Goal: Task Accomplishment & Management: Manage account settings

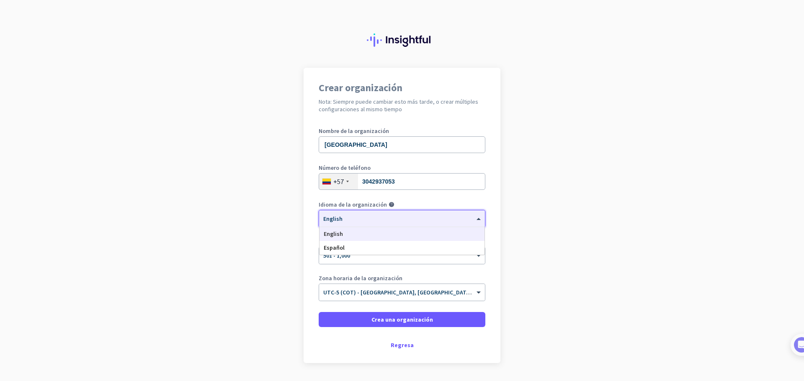
click at [367, 221] on div "× English" at bounding box center [396, 219] width 155 height 7
click at [351, 249] on div "Español" at bounding box center [401, 248] width 165 height 14
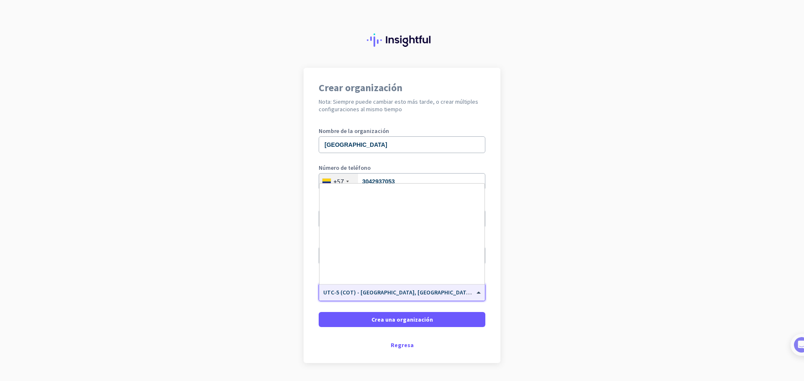
click at [416, 293] on span "UTC-5 (COT) - [GEOGRAPHIC_DATA], [GEOGRAPHIC_DATA], [GEOGRAPHIC_DATA], [GEOGRAP…" at bounding box center [454, 293] width 262 height 8
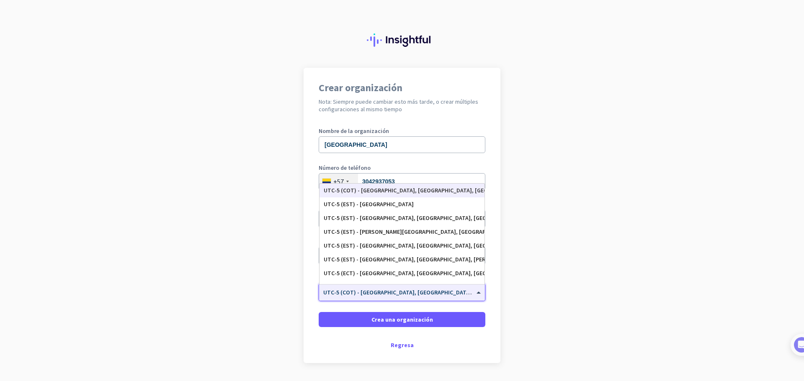
click at [554, 287] on app-onboarding-organization "Crear organización Nota: Siempre puede cambiar esto más tarde, o crear múltiple…" at bounding box center [402, 236] width 804 height 337
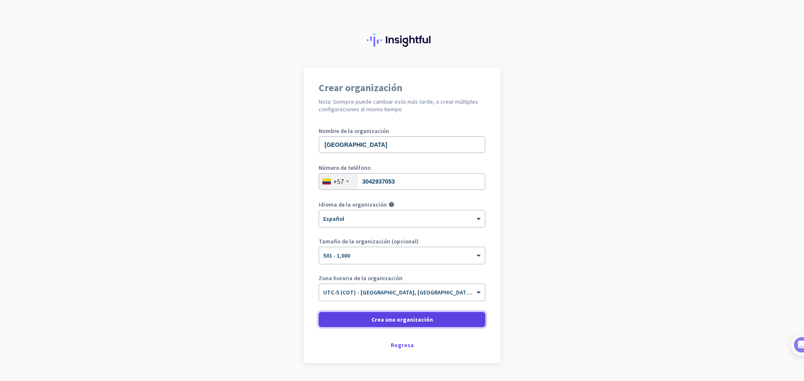
click at [388, 319] on span "Crea una organización" at bounding box center [402, 320] width 62 height 8
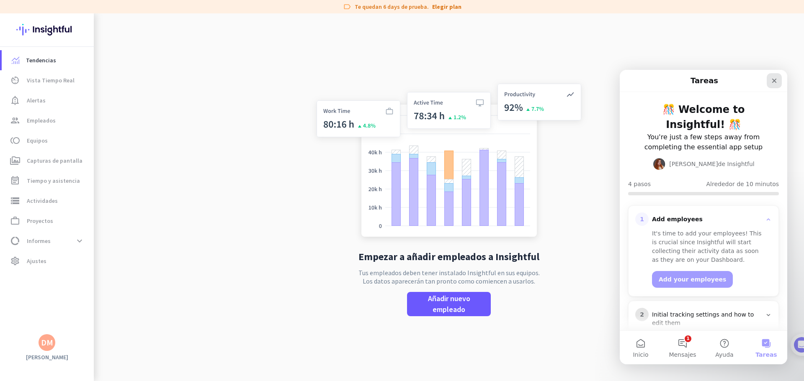
click at [773, 82] on icon "Cerrar" at bounding box center [774, 81] width 5 height 5
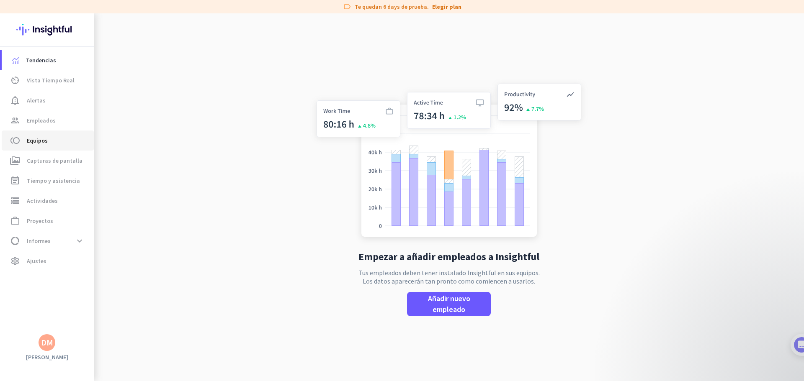
click at [39, 140] on span "Equipos" at bounding box center [37, 141] width 21 height 10
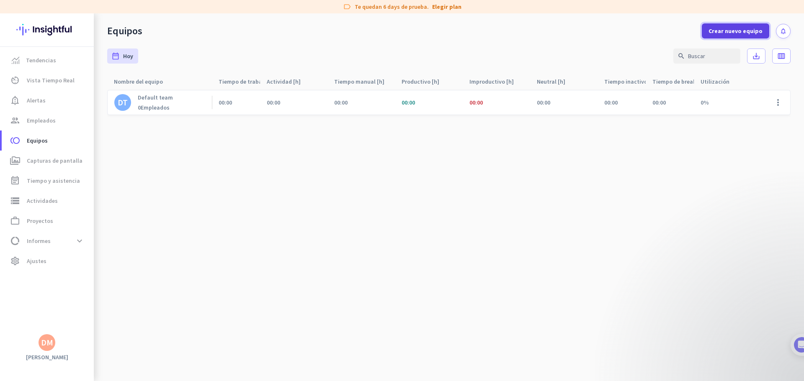
click at [719, 31] on span "Crear nuevo equipo" at bounding box center [735, 31] width 54 height 8
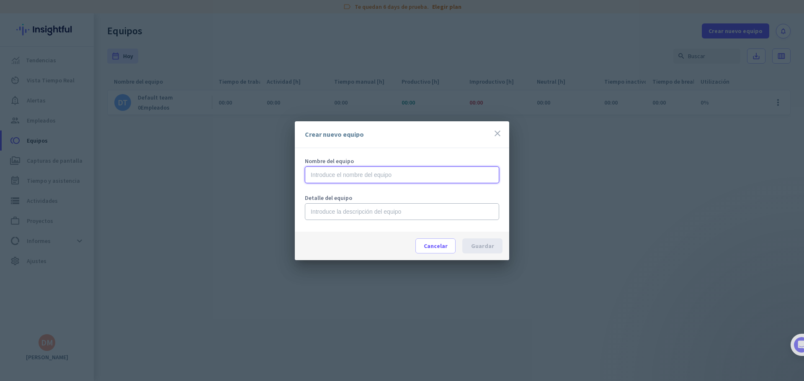
drag, startPoint x: 328, startPoint y: 174, endPoint x: 344, endPoint y: 226, distance: 54.8
click at [328, 174] on input "text" at bounding box center [402, 175] width 194 height 17
drag, startPoint x: 314, startPoint y: 171, endPoint x: 314, endPoint y: 176, distance: 5.4
click at [314, 171] on input "text" at bounding box center [402, 175] width 194 height 17
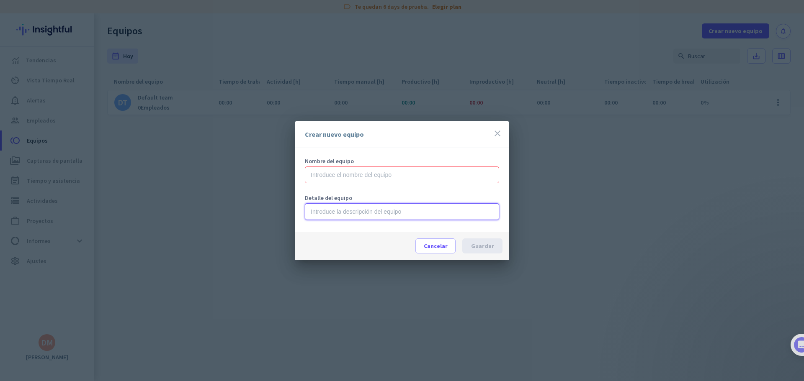
drag, startPoint x: 318, startPoint y: 209, endPoint x: 319, endPoint y: 188, distance: 20.5
click at [318, 209] on input "text" at bounding box center [402, 211] width 194 height 17
drag, startPoint x: 320, startPoint y: 177, endPoint x: 323, endPoint y: 225, distance: 47.8
click at [320, 177] on input "text" at bounding box center [402, 175] width 194 height 17
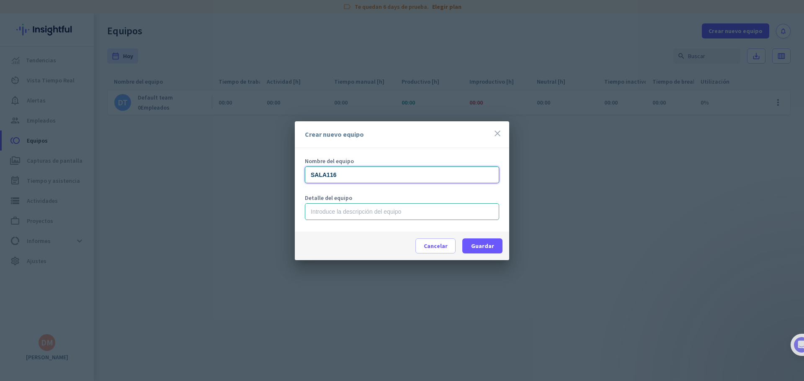
type input "SALA116"
click at [330, 218] on input "text" at bounding box center [402, 211] width 194 height 17
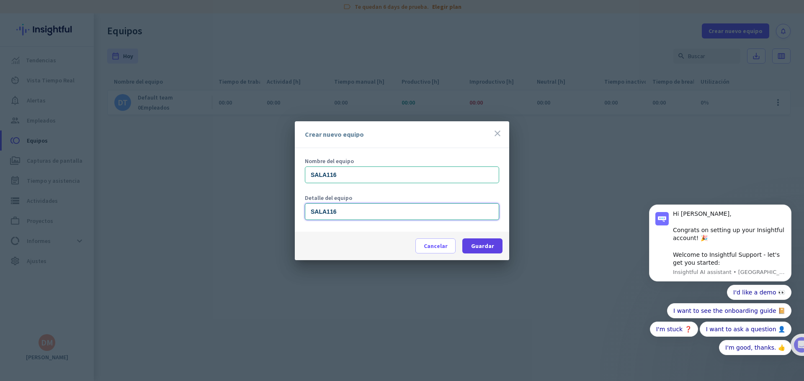
type input "SALA116"
click at [479, 248] on span "Guardar" at bounding box center [482, 246] width 23 height 8
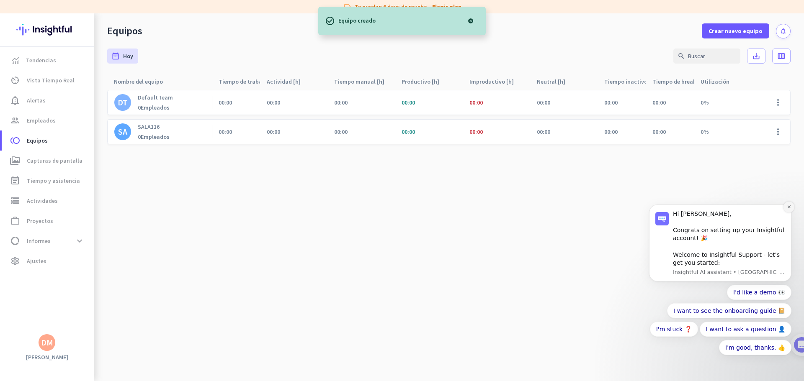
click at [785, 208] on button "Dismiss notification" at bounding box center [788, 207] width 11 height 11
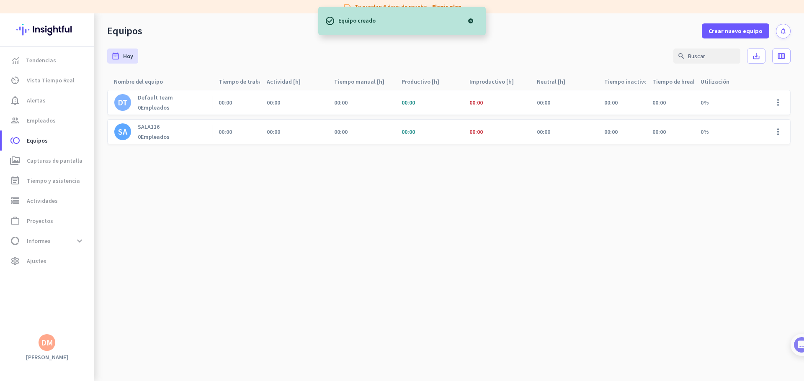
click at [498, 202] on cdk-virtual-scroll-viewport "DT Default team 0 Empleados 00:00 00:00 00:00 00:00 00:00 00:00 00:00 00:00 0% …" at bounding box center [448, 236] width 683 height 292
click at [773, 133] on span at bounding box center [778, 132] width 20 height 20
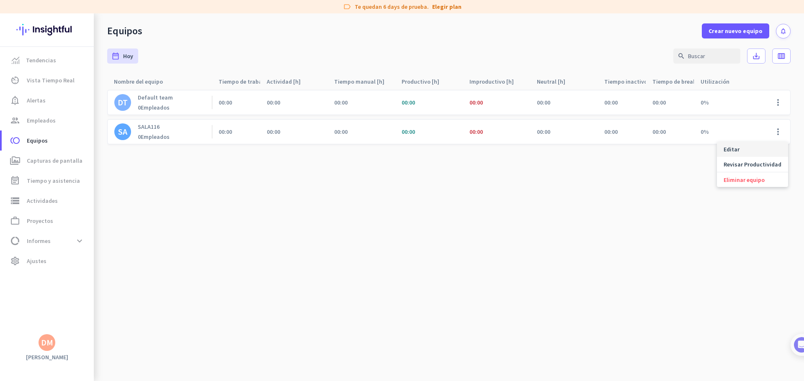
click at [731, 150] on span "Editar" at bounding box center [731, 150] width 16 height 8
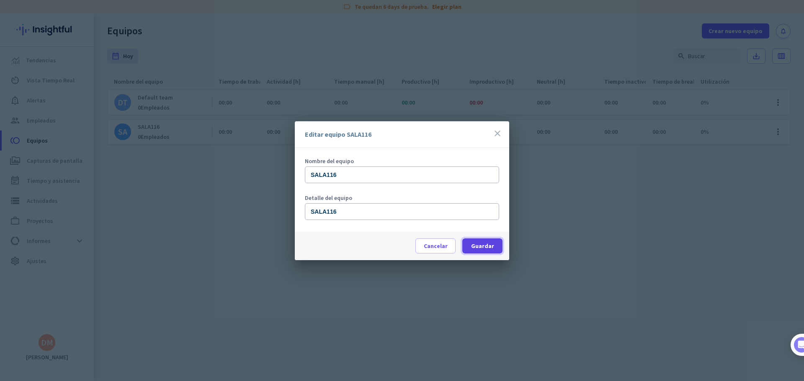
click at [478, 244] on span "Guardar" at bounding box center [482, 246] width 23 height 8
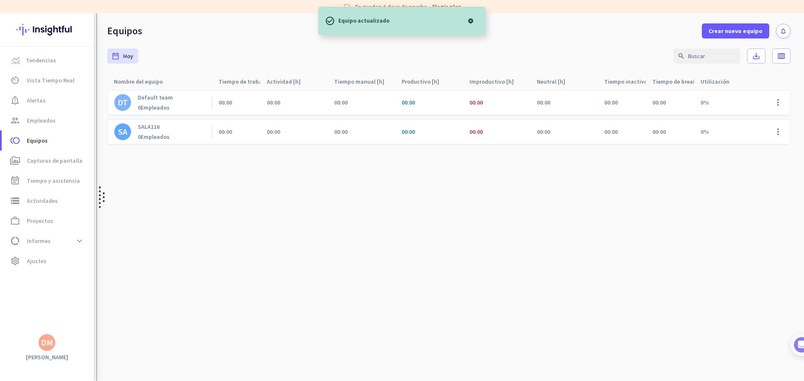
drag, startPoint x: 142, startPoint y: 209, endPoint x: 101, endPoint y: 163, distance: 62.3
click at [142, 209] on cdk-virtual-scroll-viewport "DT Default team 0 Empleados 00:00 00:00 00:00 00:00 00:00 00:00 00:00 00:00 0% …" at bounding box center [448, 236] width 683 height 292
click at [37, 121] on span "Empleados" at bounding box center [41, 121] width 29 height 10
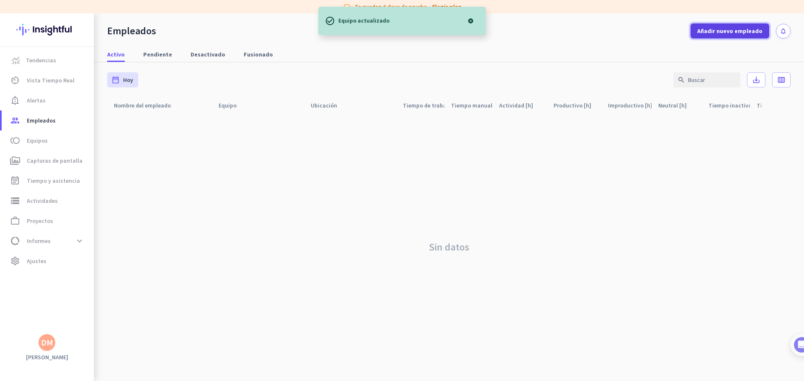
click at [730, 31] on span "Añadir nuevo empleado" at bounding box center [729, 31] width 65 height 8
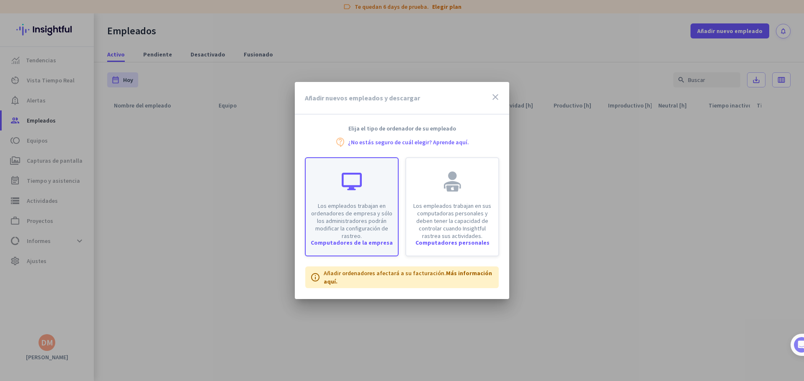
click at [355, 221] on p "Los empleados trabajan en ordenadores de empresa y sólo los administradores pod…" at bounding box center [352, 221] width 82 height 38
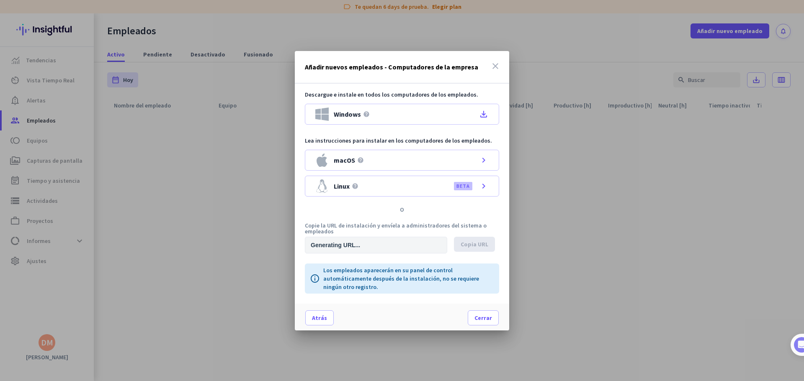
type input "https://app.insightful.io/#/installation/company?token=eyJhbGciOiJIUzI1NiIsInR5…"
click at [386, 111] on div "Windows help file_download" at bounding box center [402, 114] width 194 height 21
click at [474, 242] on span "Copia URL" at bounding box center [475, 244] width 28 height 8
click at [345, 69] on h3 "Añadir nuevos empleados - Computadores de la empresa" at bounding box center [391, 67] width 173 height 7
click at [469, 245] on span "Copia URL" at bounding box center [475, 244] width 28 height 8
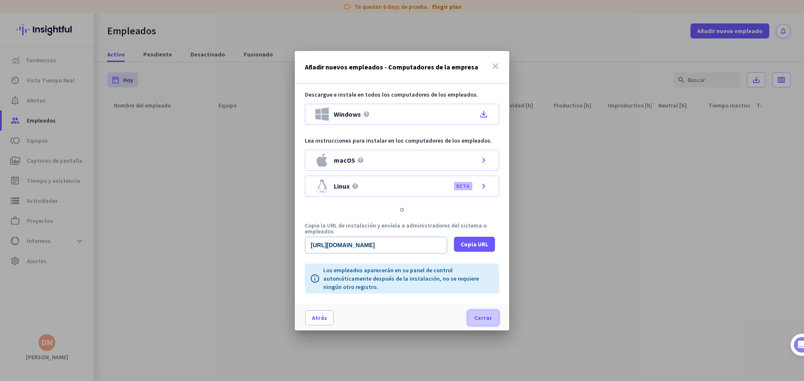
click at [480, 317] on span "Cerrar" at bounding box center [483, 318] width 18 height 8
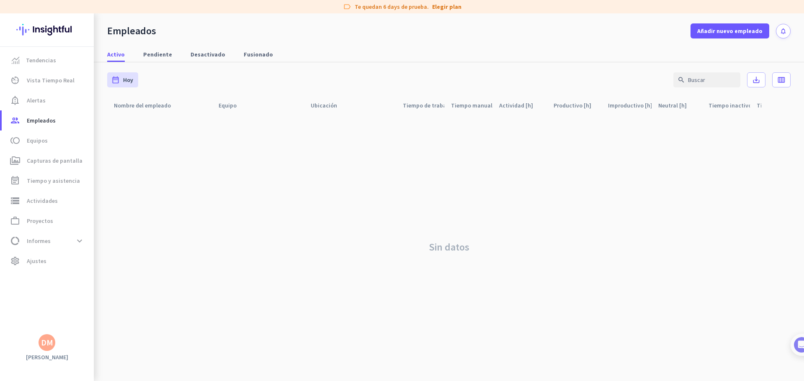
click at [302, 230] on div "Sin datos" at bounding box center [448, 247] width 683 height 268
click at [152, 54] on span "Pendiente" at bounding box center [157, 54] width 29 height 8
click at [193, 59] on span "Desactivado" at bounding box center [207, 54] width 35 height 15
click at [118, 49] on span "Activo" at bounding box center [116, 54] width 18 height 15
click at [201, 171] on div "Sin datos" at bounding box center [448, 247] width 683 height 268
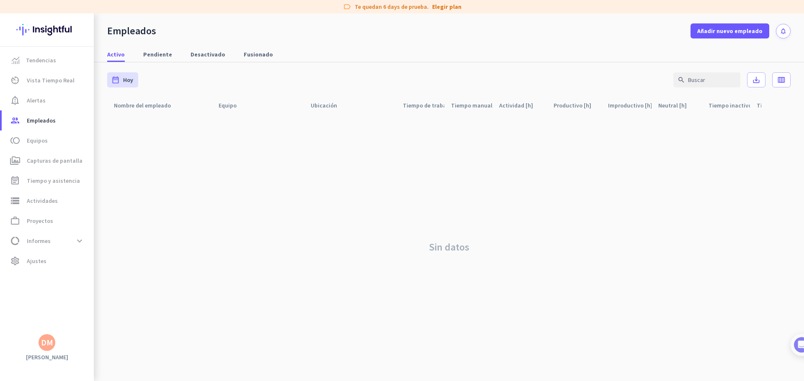
click at [272, 130] on div "Sin datos" at bounding box center [448, 247] width 683 height 268
drag, startPoint x: 266, startPoint y: 236, endPoint x: 232, endPoint y: 229, distance: 34.2
click at [266, 236] on div "Sin datos" at bounding box center [448, 247] width 683 height 268
click at [325, 144] on div "Sin datos" at bounding box center [448, 247] width 683 height 268
click at [36, 136] on span "Equipos" at bounding box center [37, 141] width 21 height 10
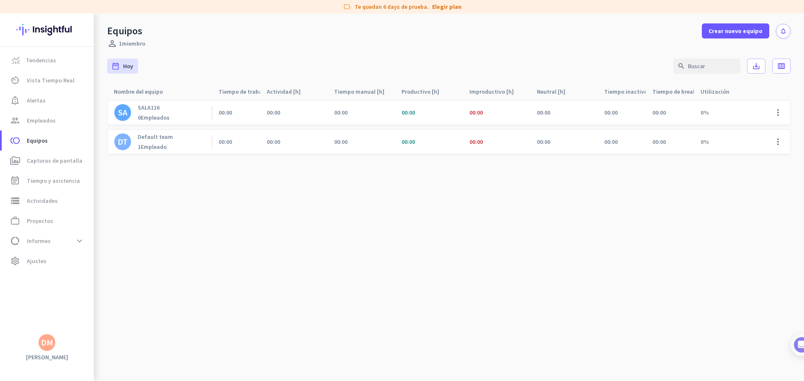
click at [185, 145] on div "DT Default team 1 Empleado" at bounding box center [159, 142] width 105 height 24
click at [47, 119] on span "Empleados" at bounding box center [41, 121] width 29 height 10
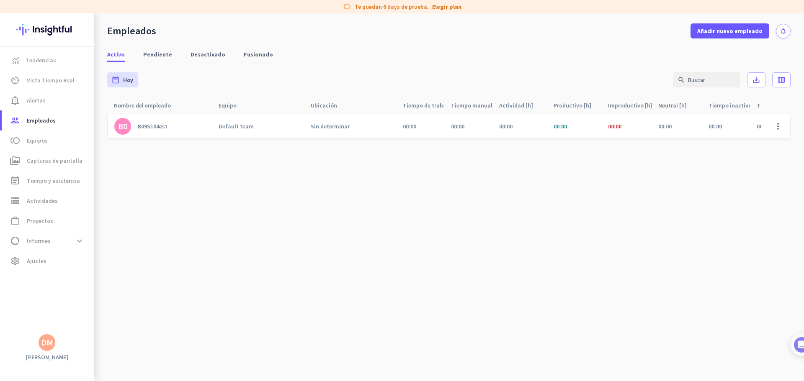
click at [155, 119] on link "B0 B09S104est" at bounding box center [163, 126] width 98 height 17
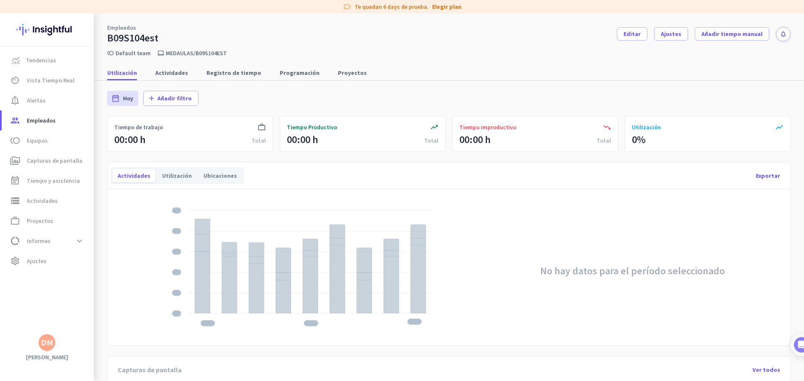
drag, startPoint x: 111, startPoint y: 36, endPoint x: 144, endPoint y: 36, distance: 33.9
click at [144, 36] on div "B09S104est" at bounding box center [132, 38] width 51 height 13
click at [41, 139] on span "Equipos" at bounding box center [37, 141] width 21 height 10
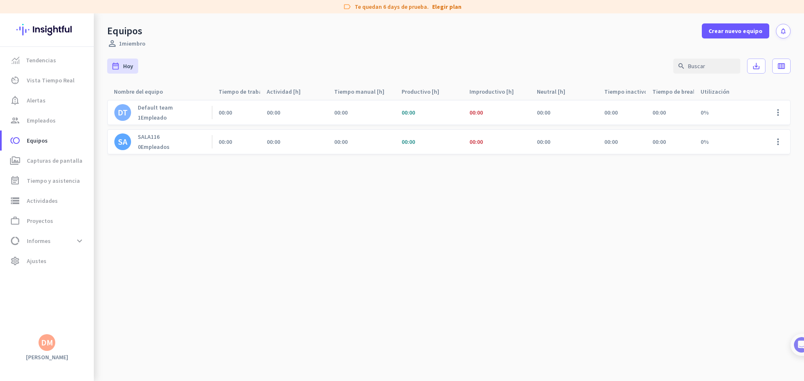
click at [157, 137] on p "SALA116" at bounding box center [154, 137] width 32 height 8
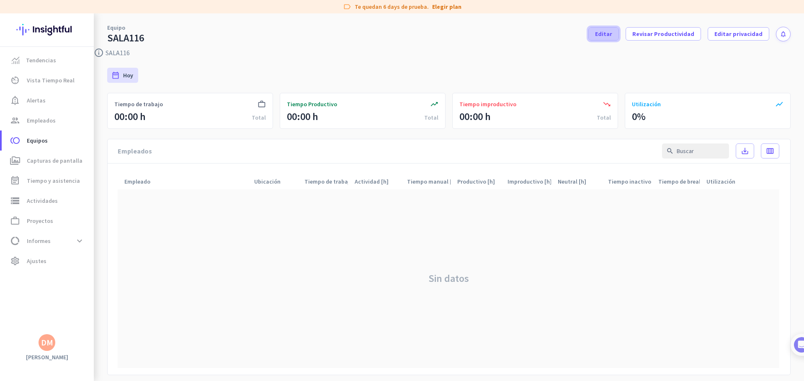
click at [612, 33] on span "Editar" at bounding box center [603, 34] width 17 height 8
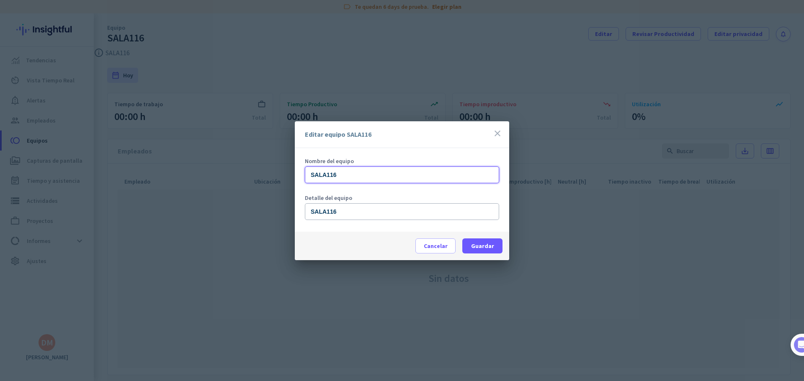
drag, startPoint x: 360, startPoint y: 174, endPoint x: 330, endPoint y: 173, distance: 30.2
click at [330, 173] on input "SALA116" at bounding box center [402, 175] width 194 height 17
type input "SALA104"
click at [358, 212] on input "SALA116" at bounding box center [402, 211] width 194 height 17
type input "SALA104"
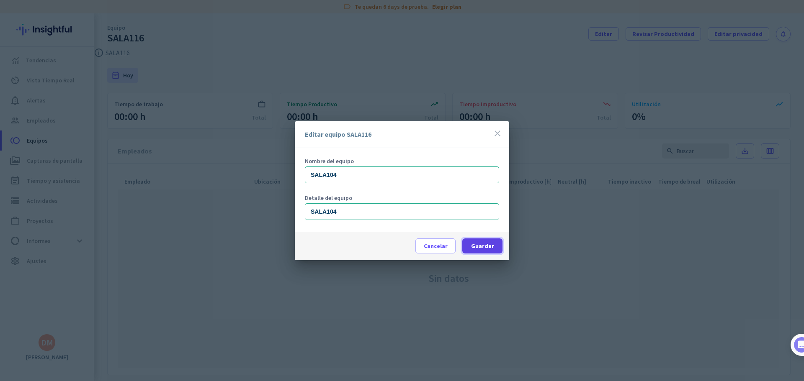
click at [489, 247] on span "Guardar" at bounding box center [482, 246] width 23 height 8
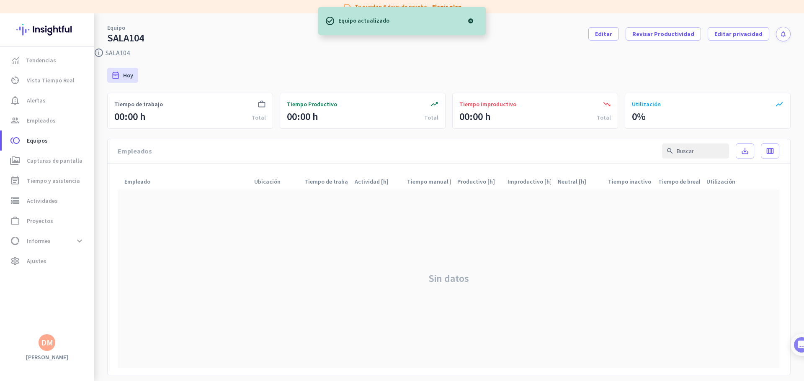
click at [283, 55] on div "info_outline SALA104" at bounding box center [449, 50] width 710 height 13
